Goal: Task Accomplishment & Management: Manage account settings

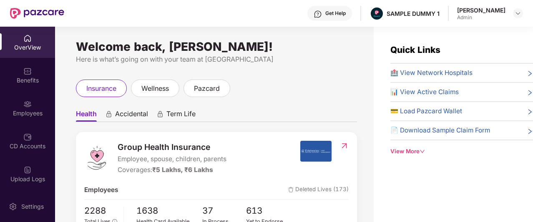
click at [395, 149] on div "View More" at bounding box center [461, 151] width 143 height 9
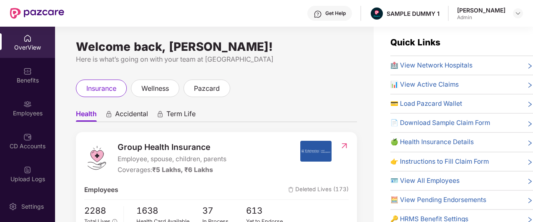
scroll to position [15, 0]
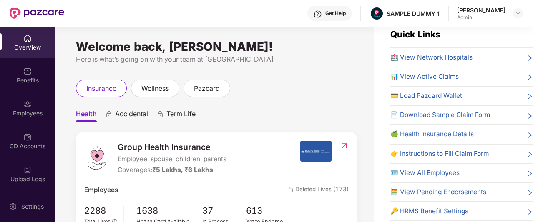
drag, startPoint x: 419, startPoint y: 165, endPoint x: 472, endPoint y: 37, distance: 138.4
click at [472, 37] on div "Quick Links 🏥 View Network Hospitals 📊 View Active Claims 💳 Load Pazcard Wallet…" at bounding box center [461, 152] width 143 height 248
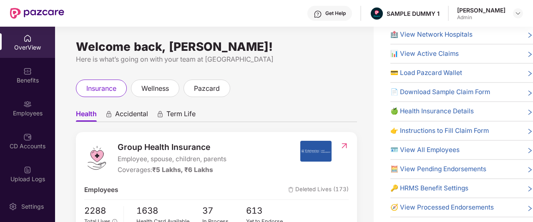
scroll to position [0, 0]
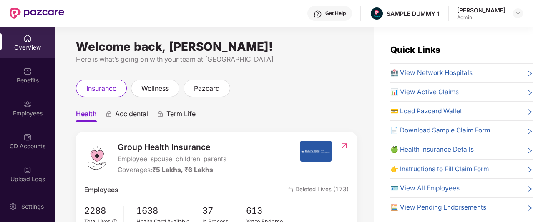
click at [343, 15] on div "Get Help" at bounding box center [335, 13] width 20 height 7
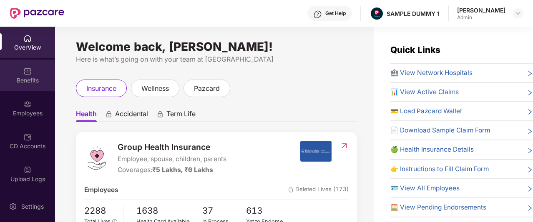
click at [23, 67] on img at bounding box center [27, 71] width 8 height 8
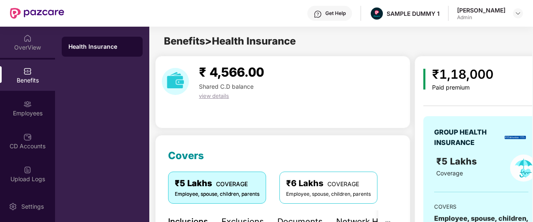
click at [39, 43] on div "OverView" at bounding box center [27, 47] width 55 height 8
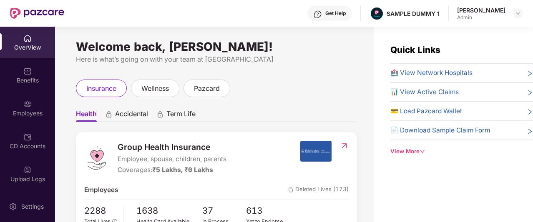
click at [332, 18] on div "Get Help" at bounding box center [329, 13] width 45 height 15
click at [261, 45] on div "Welcome back, Aadit Pandey!" at bounding box center [216, 46] width 281 height 7
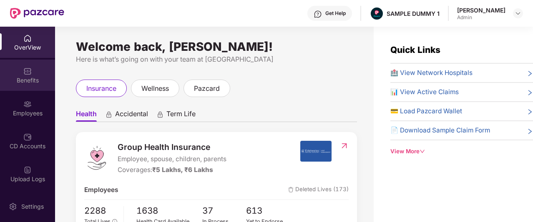
click at [10, 74] on div "Benefits" at bounding box center [27, 75] width 55 height 31
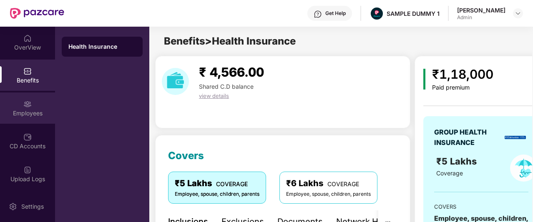
click at [31, 108] on div "Employees" at bounding box center [27, 108] width 55 height 31
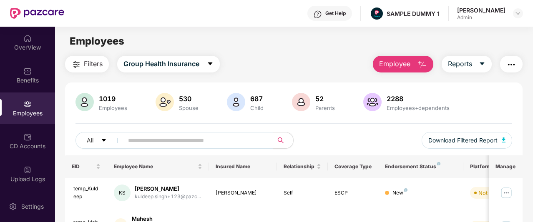
click at [410, 63] on span "Employee" at bounding box center [394, 64] width 31 height 10
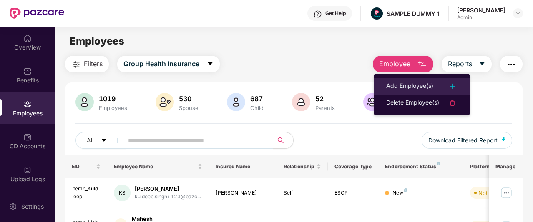
click at [405, 84] on div "Add Employee(s)" at bounding box center [409, 86] width 47 height 10
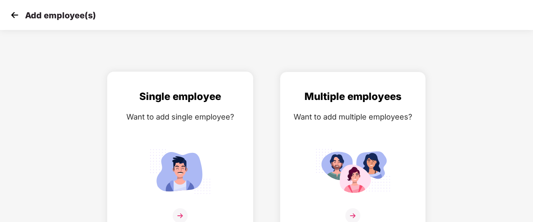
scroll to position [13, 0]
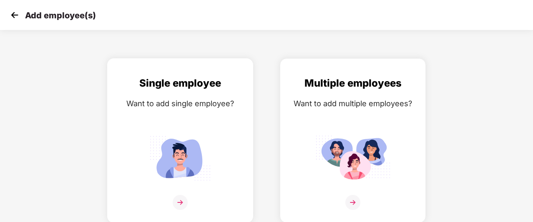
click at [199, 135] on img at bounding box center [180, 158] width 75 height 52
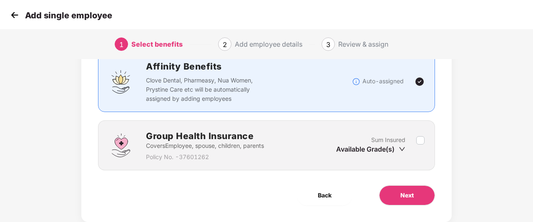
scroll to position [65, 0]
click at [391, 192] on button "Next" at bounding box center [407, 196] width 56 height 20
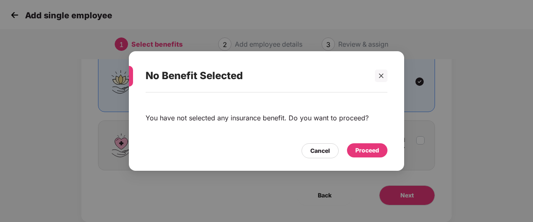
click at [364, 151] on div "Proceed" at bounding box center [367, 150] width 24 height 9
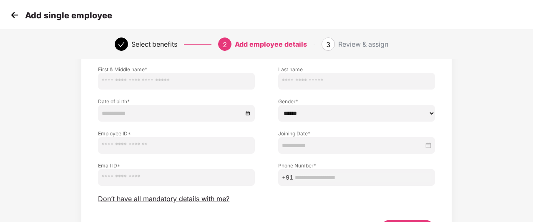
scroll to position [57, 0]
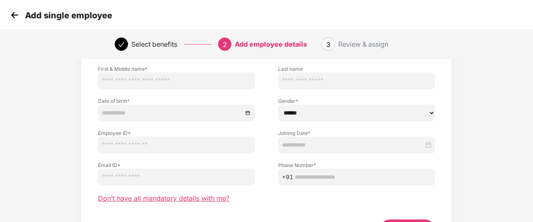
click at [179, 200] on span "Don’t have all mandatory details with me?" at bounding box center [163, 198] width 131 height 9
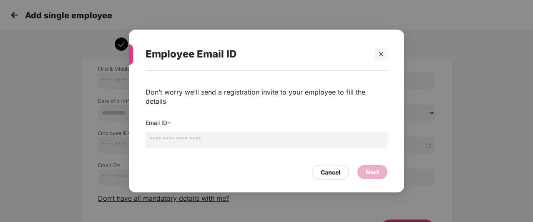
click at [182, 139] on input "email" at bounding box center [267, 140] width 242 height 17
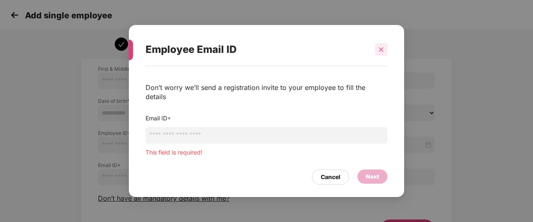
click at [383, 62] on div "Employee Email ID" at bounding box center [267, 49] width 242 height 33
click at [333, 173] on div "Cancel" at bounding box center [331, 177] width 20 height 9
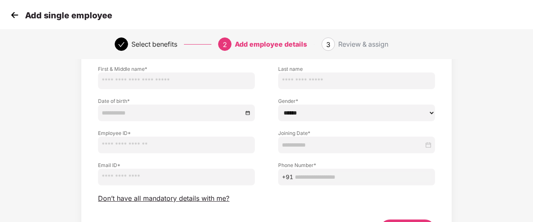
scroll to position [112, 0]
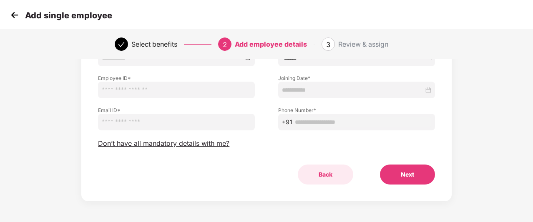
click at [337, 178] on button "Back" at bounding box center [325, 175] width 55 height 20
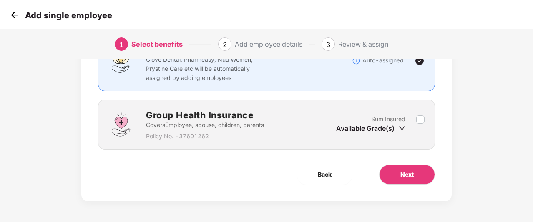
scroll to position [85, 0]
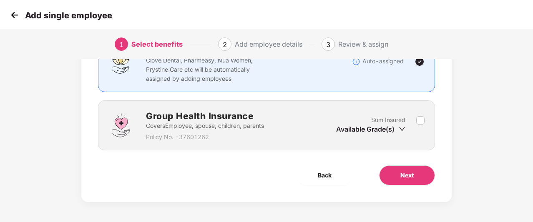
click at [7, 11] on div "Add single employee" at bounding box center [266, 15] width 533 height 30
click at [8, 12] on img at bounding box center [14, 15] width 13 height 13
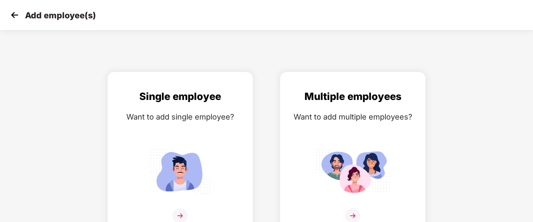
click at [8, 12] on img at bounding box center [14, 15] width 13 height 13
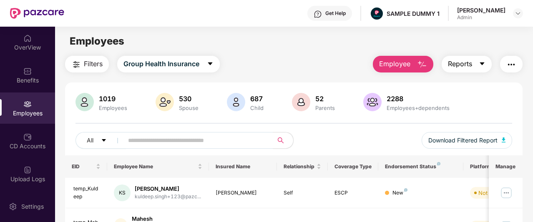
click at [465, 61] on span "Reports" at bounding box center [460, 64] width 24 height 10
click at [461, 47] on div "Employees" at bounding box center [294, 41] width 478 height 16
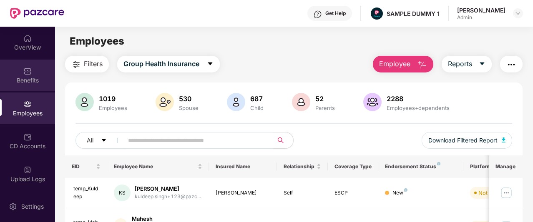
click at [14, 86] on div "Benefits" at bounding box center [27, 75] width 55 height 31
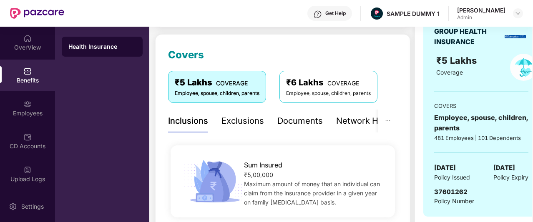
scroll to position [101, 0]
click at [235, 119] on div "Exclusions" at bounding box center [243, 121] width 43 height 13
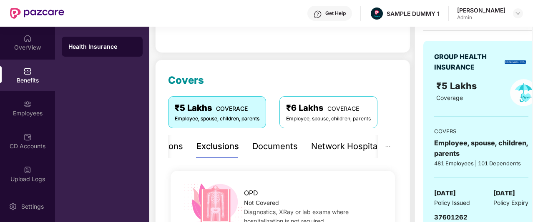
scroll to position [75, 0]
click at [264, 147] on div "Documents" at bounding box center [271, 147] width 45 height 13
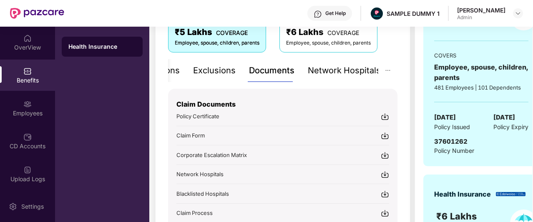
click at [276, 126] on div "Claim Documents Policy Certificate Claim Form Corporate Escalation Matrix Netwo…" at bounding box center [282, 153] width 213 height 129
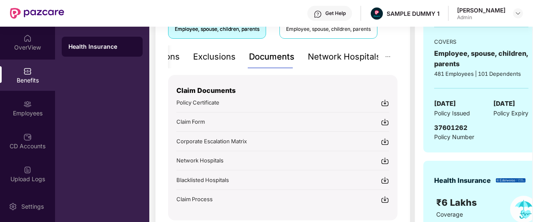
scroll to position [166, 0]
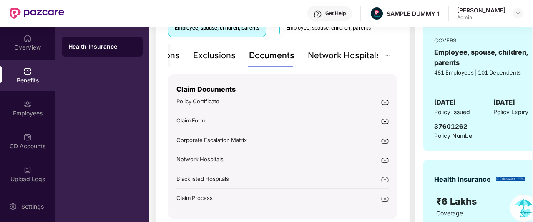
click at [326, 54] on div "Network Hospitals" at bounding box center [344, 55] width 73 height 13
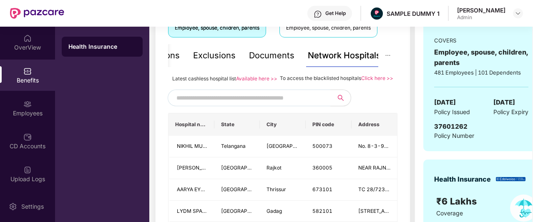
scroll to position [191, 0]
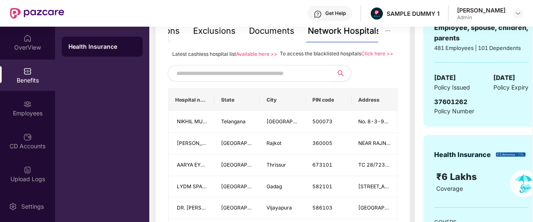
click at [270, 80] on input "text" at bounding box center [247, 73] width 143 height 13
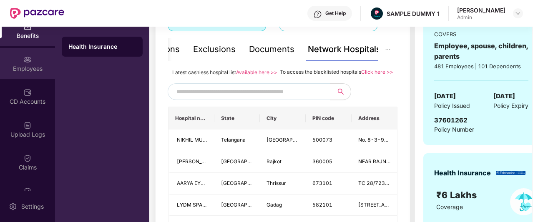
scroll to position [45, 0]
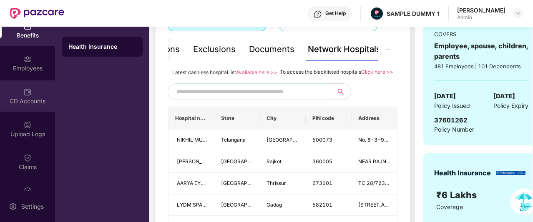
click at [27, 96] on img at bounding box center [27, 92] width 8 height 8
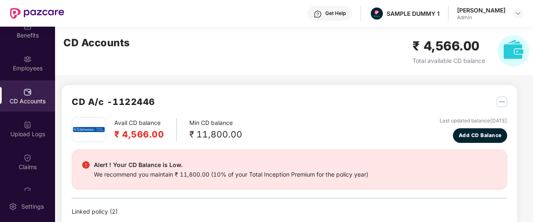
scroll to position [10, 0]
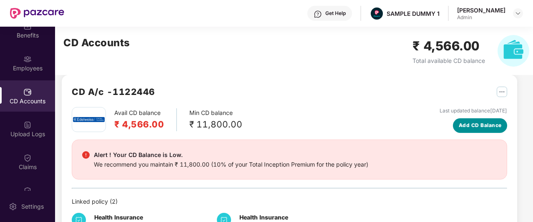
click at [468, 123] on span "Add CD Balance" at bounding box center [480, 126] width 43 height 8
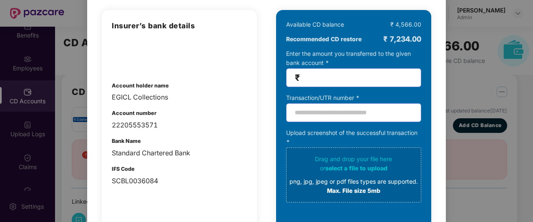
scroll to position [0, 0]
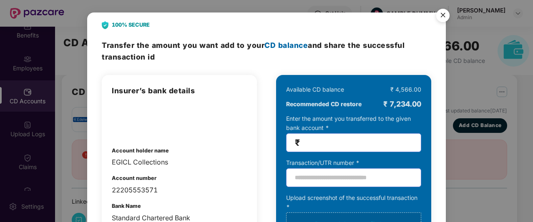
click at [446, 15] on img "Close" at bounding box center [442, 16] width 23 height 23
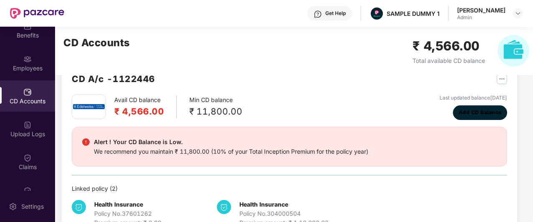
scroll to position [22, 0]
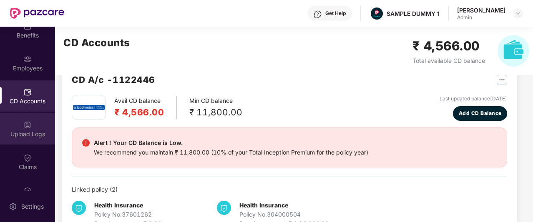
click at [30, 140] on div "Upload Logs" at bounding box center [27, 128] width 55 height 31
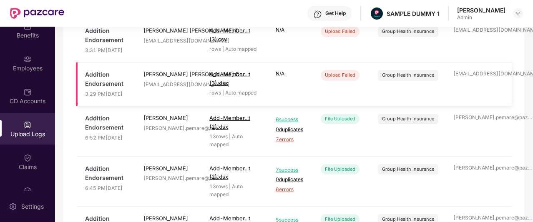
scroll to position [100, 0]
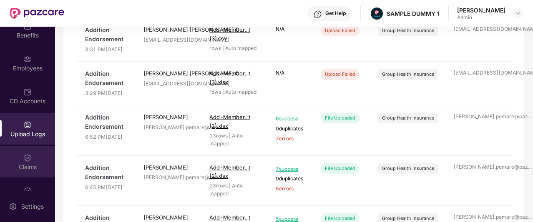
click at [27, 171] on div "Claims" at bounding box center [27, 167] width 55 height 8
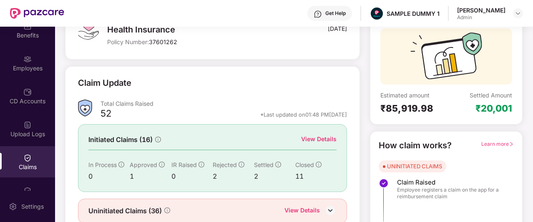
scroll to position [71, 0]
click at [315, 136] on div "View Details" at bounding box center [318, 138] width 35 height 9
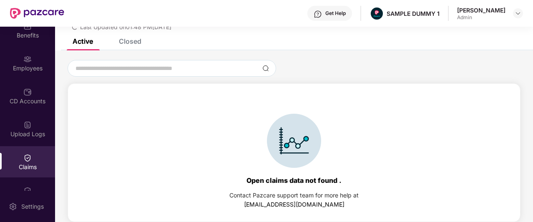
scroll to position [36, 0]
click at [130, 44] on div "Closed" at bounding box center [130, 41] width 23 height 8
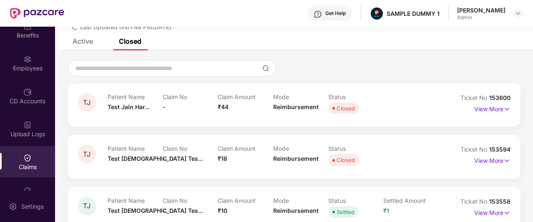
click at [26, 162] on div "Claims" at bounding box center [27, 161] width 55 height 31
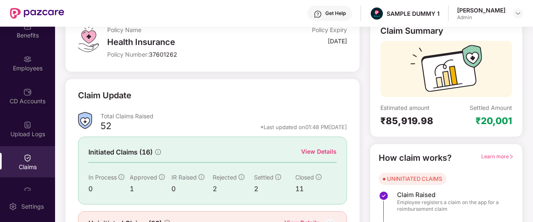
scroll to position [58, 0]
click at [322, 17] on img at bounding box center [318, 14] width 8 height 8
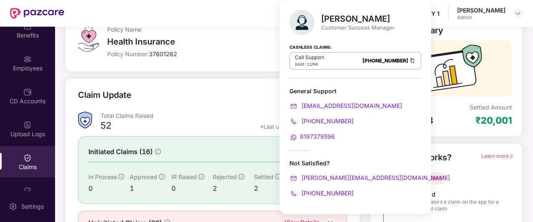
click at [256, 35] on div "Policy Name Health Insurance Policy Number: 37601262" at bounding box center [187, 43] width 160 height 36
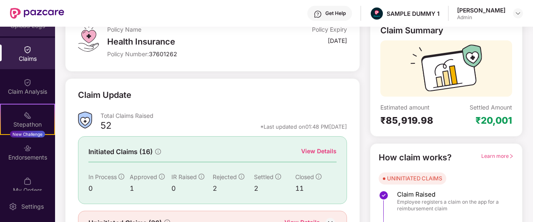
scroll to position [154, 0]
click at [25, 122] on div "Stepathon" at bounding box center [27, 124] width 53 height 8
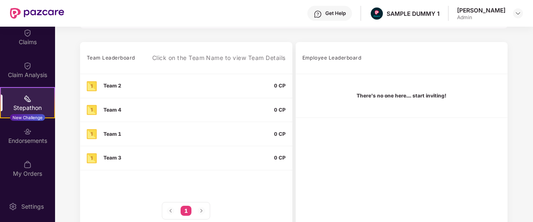
scroll to position [172, 0]
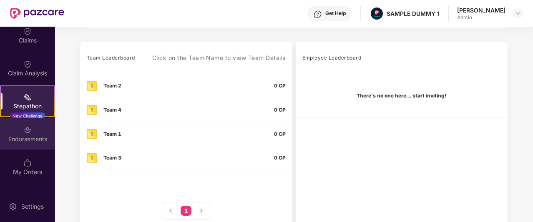
click at [28, 135] on div "Endorsements" at bounding box center [27, 139] width 55 height 8
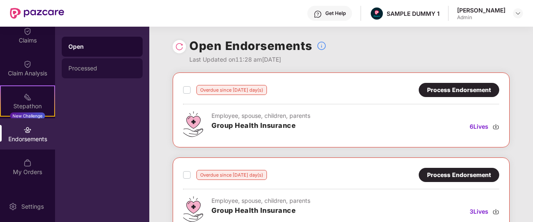
click at [79, 67] on div "Processed" at bounding box center [102, 68] width 68 height 7
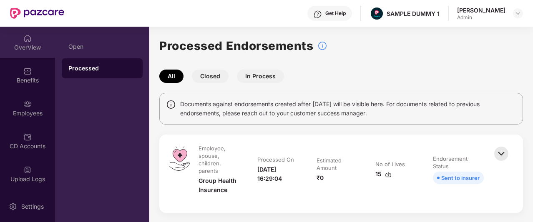
click at [17, 56] on div "OverView" at bounding box center [27, 42] width 55 height 31
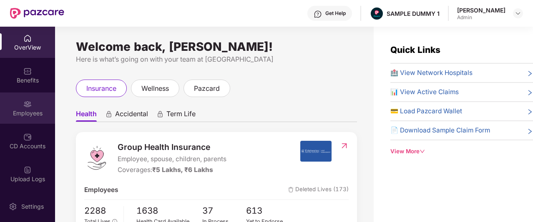
click at [21, 111] on div "Employees" at bounding box center [27, 113] width 55 height 8
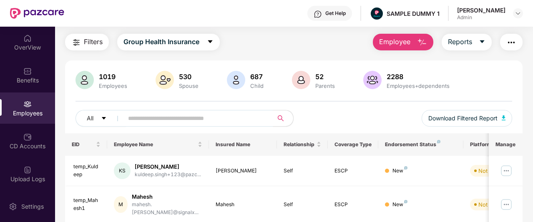
scroll to position [24, 0]
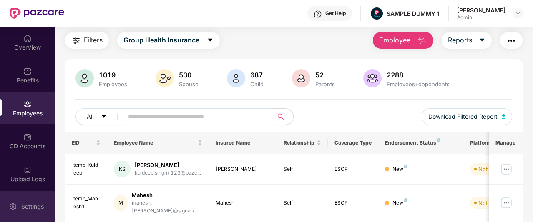
click at [14, 206] on img at bounding box center [13, 207] width 8 height 8
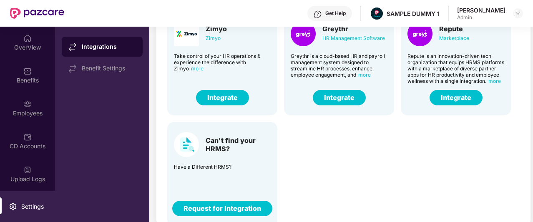
scroll to position [78, 0]
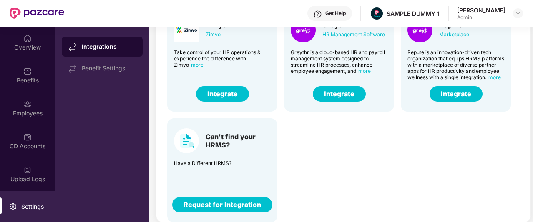
click at [17, 206] on img at bounding box center [13, 207] width 8 height 8
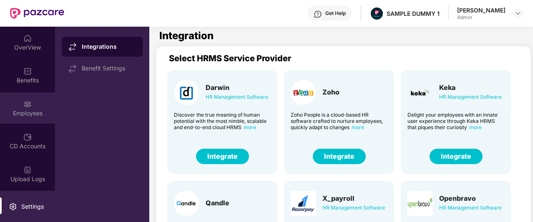
click at [29, 96] on div "Employees" at bounding box center [27, 108] width 55 height 31
